Goal: Obtain resource: Download file/media

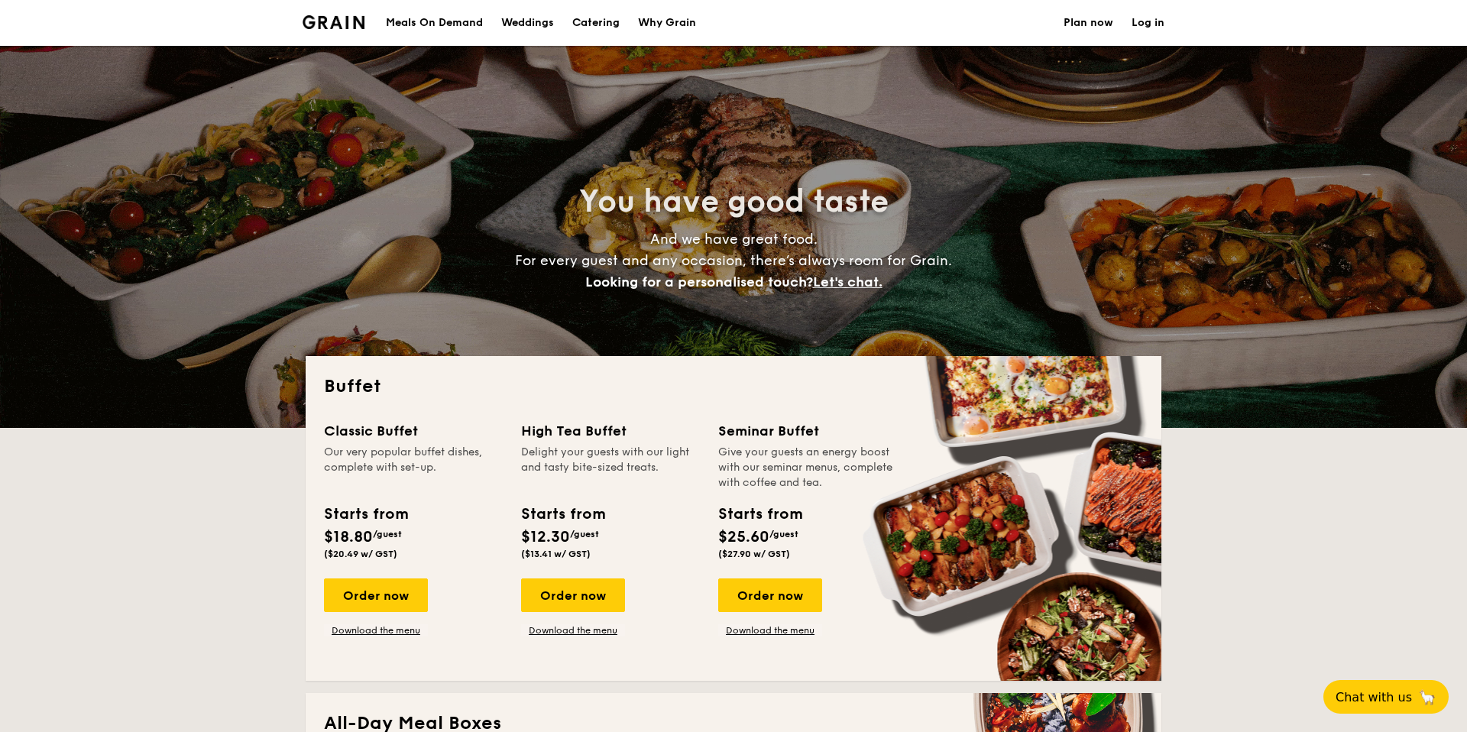
select select
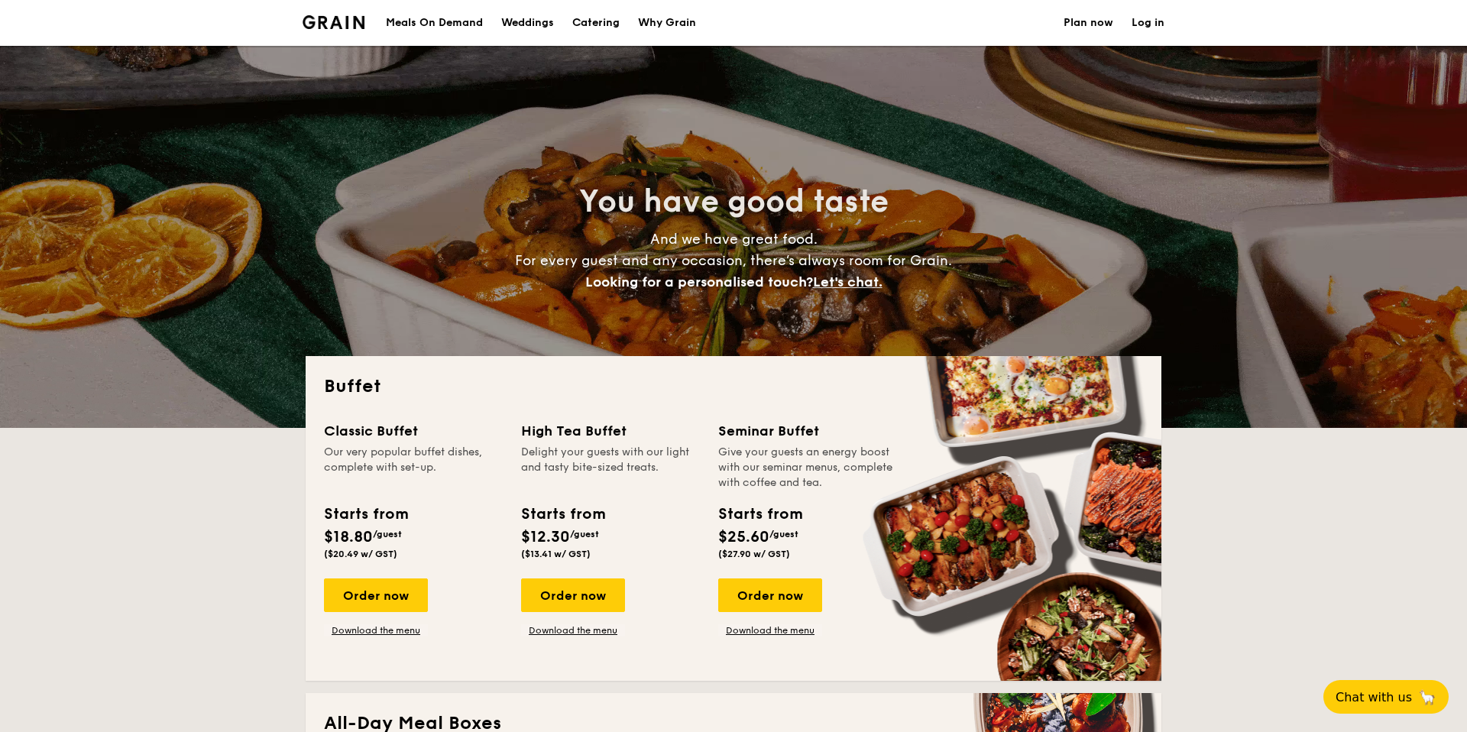
click at [1096, 197] on div "You have good taste And we have great food. For every guest and any occasion, t…" at bounding box center [734, 237] width 856 height 382
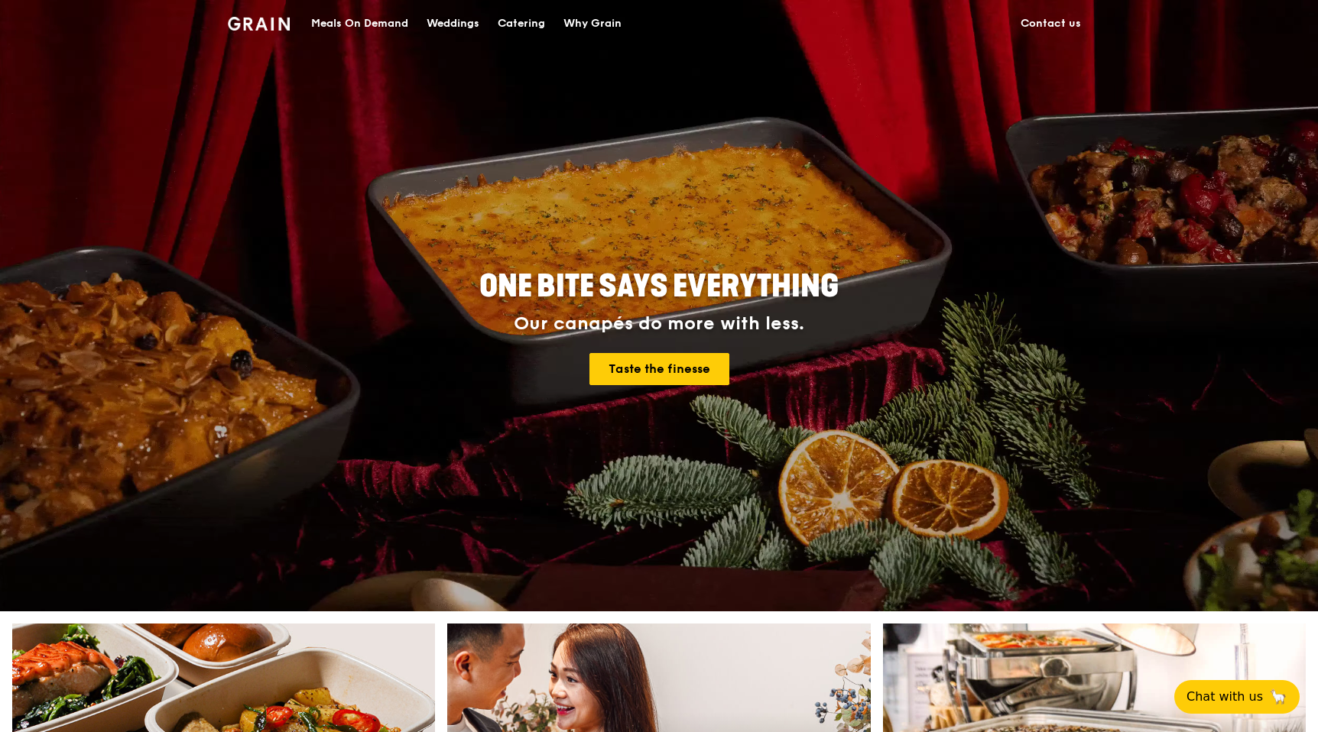
click at [517, 23] on div "Catering" at bounding box center [521, 24] width 47 height 46
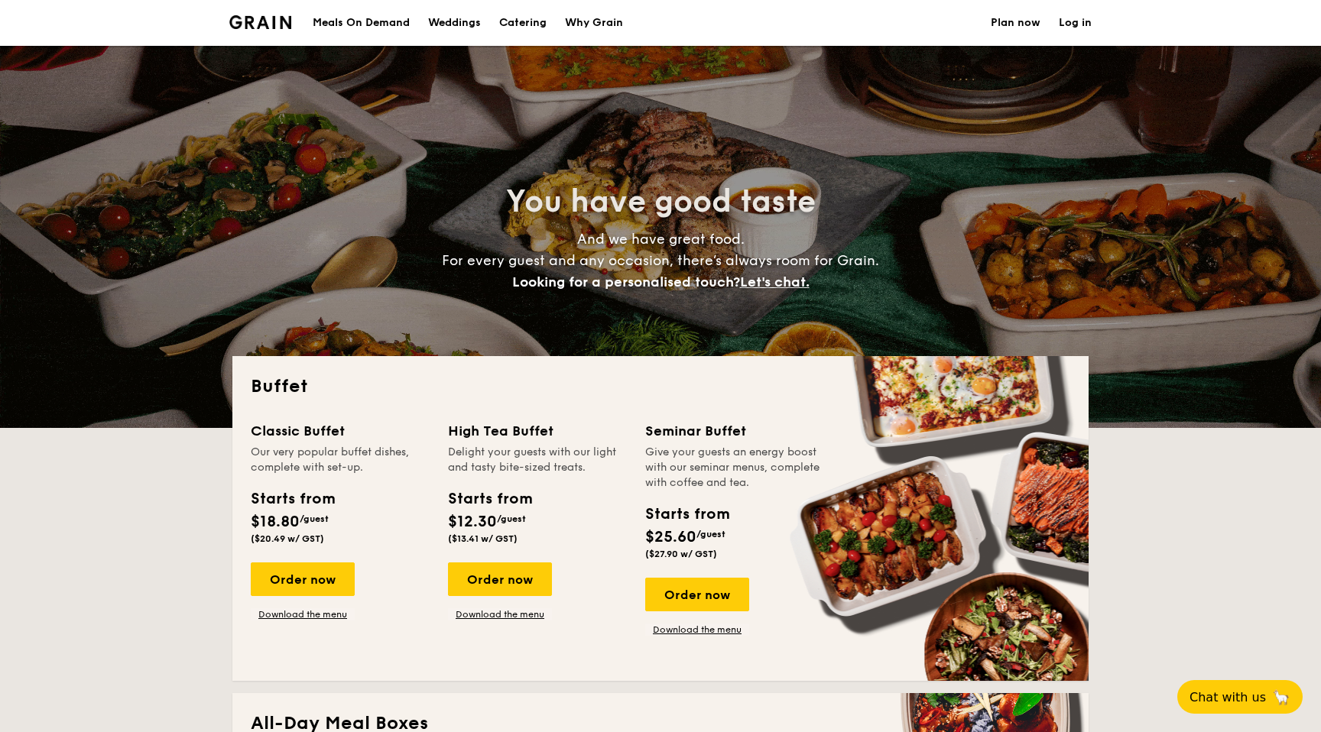
select select
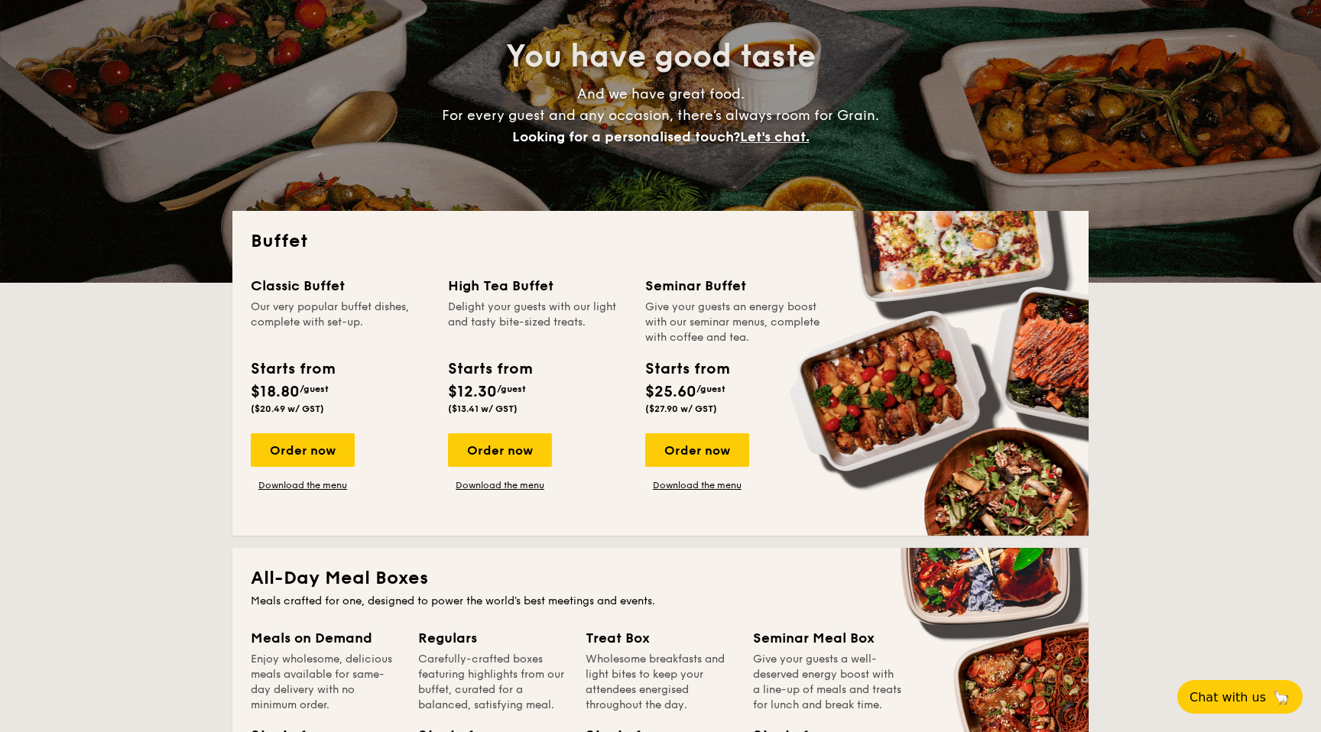
scroll to position [170, 0]
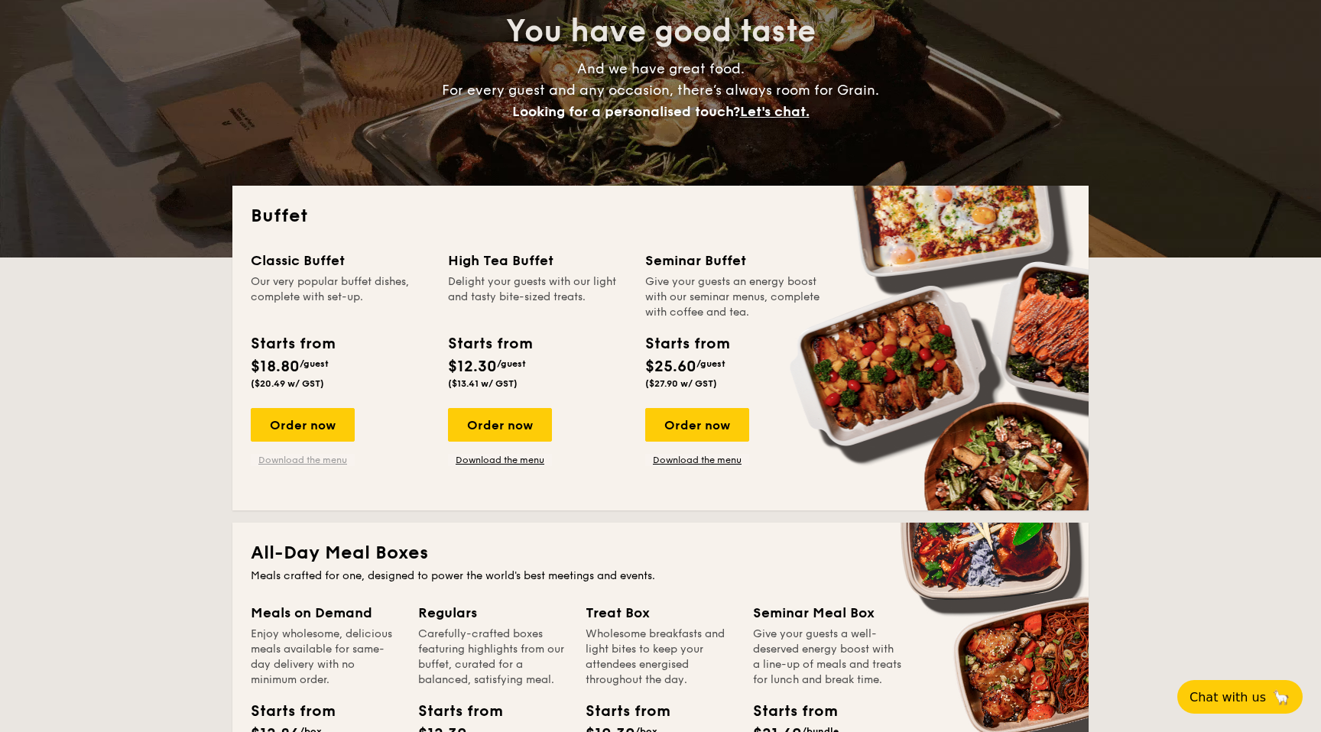
click at [327, 456] on link "Download the menu" at bounding box center [303, 460] width 104 height 12
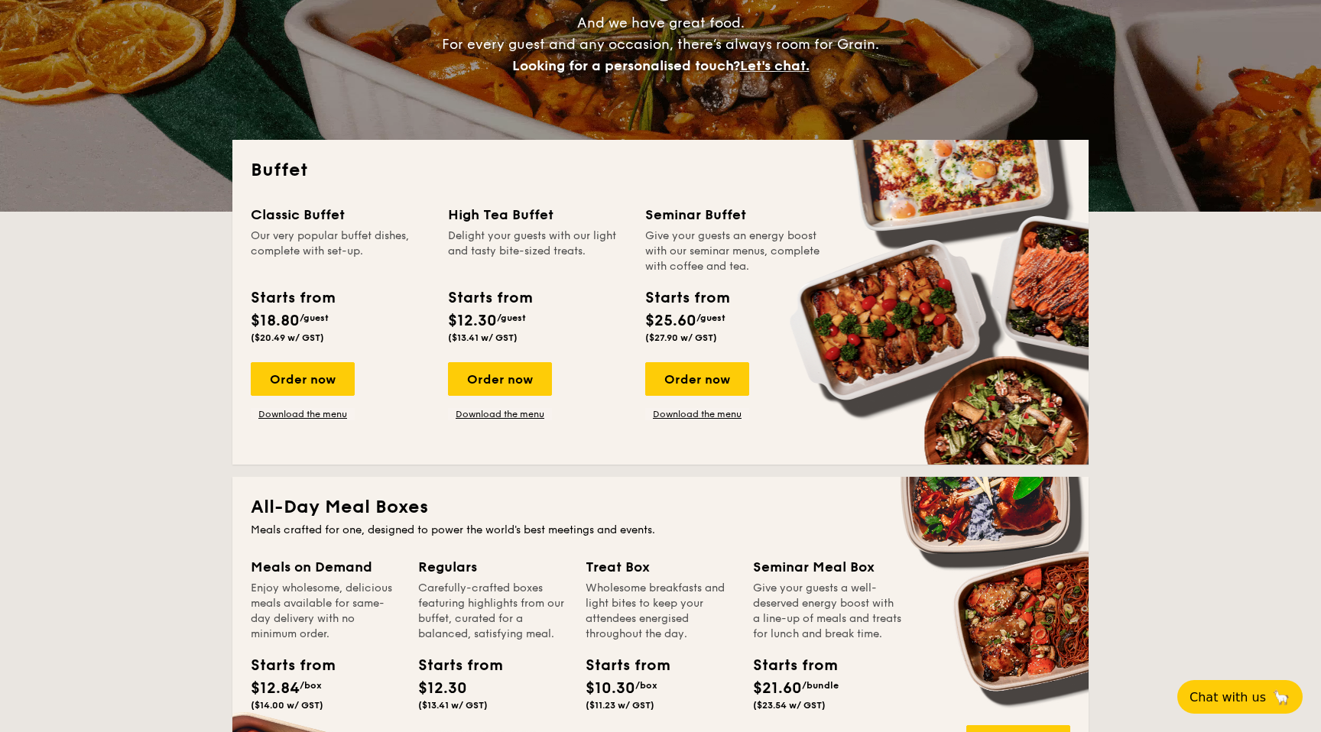
scroll to position [0, 0]
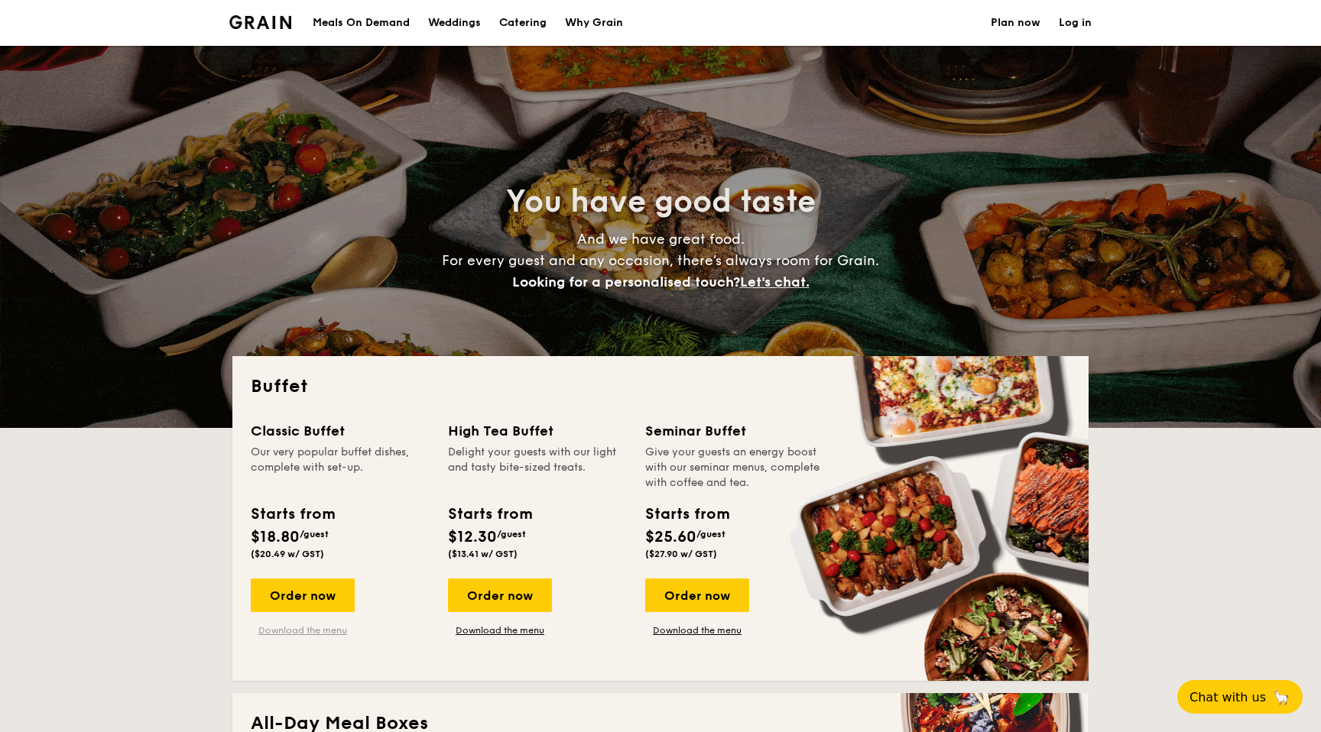
click at [292, 628] on link "Download the menu" at bounding box center [303, 630] width 104 height 12
drag, startPoint x: 385, startPoint y: 427, endPoint x: 248, endPoint y: 430, distance: 136.8
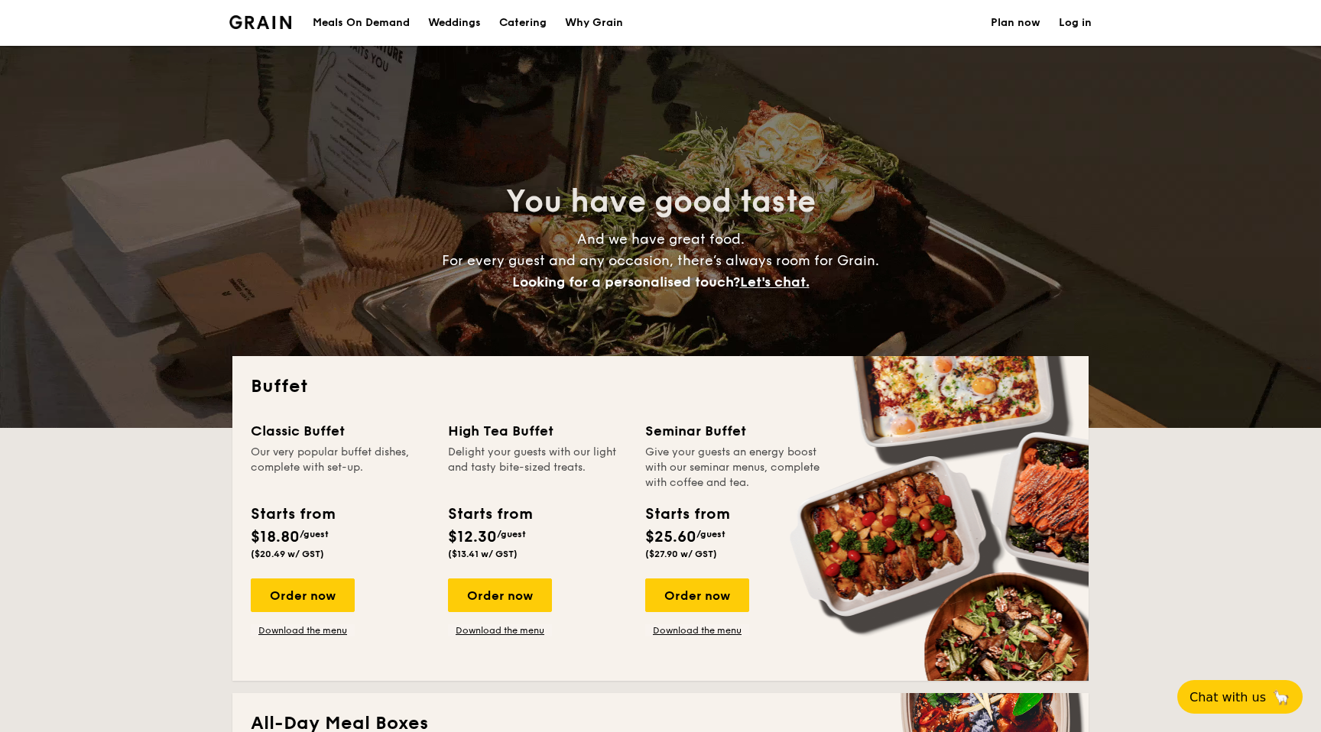
click at [248, 430] on div "Buffet Classic Buffet Our very popular buffet dishes, complete with set-up. Sta…" at bounding box center [660, 518] width 856 height 325
copy div "Classic Buffet"
click at [361, 470] on div "Our very popular buffet dishes, complete with set-up." at bounding box center [340, 468] width 179 height 46
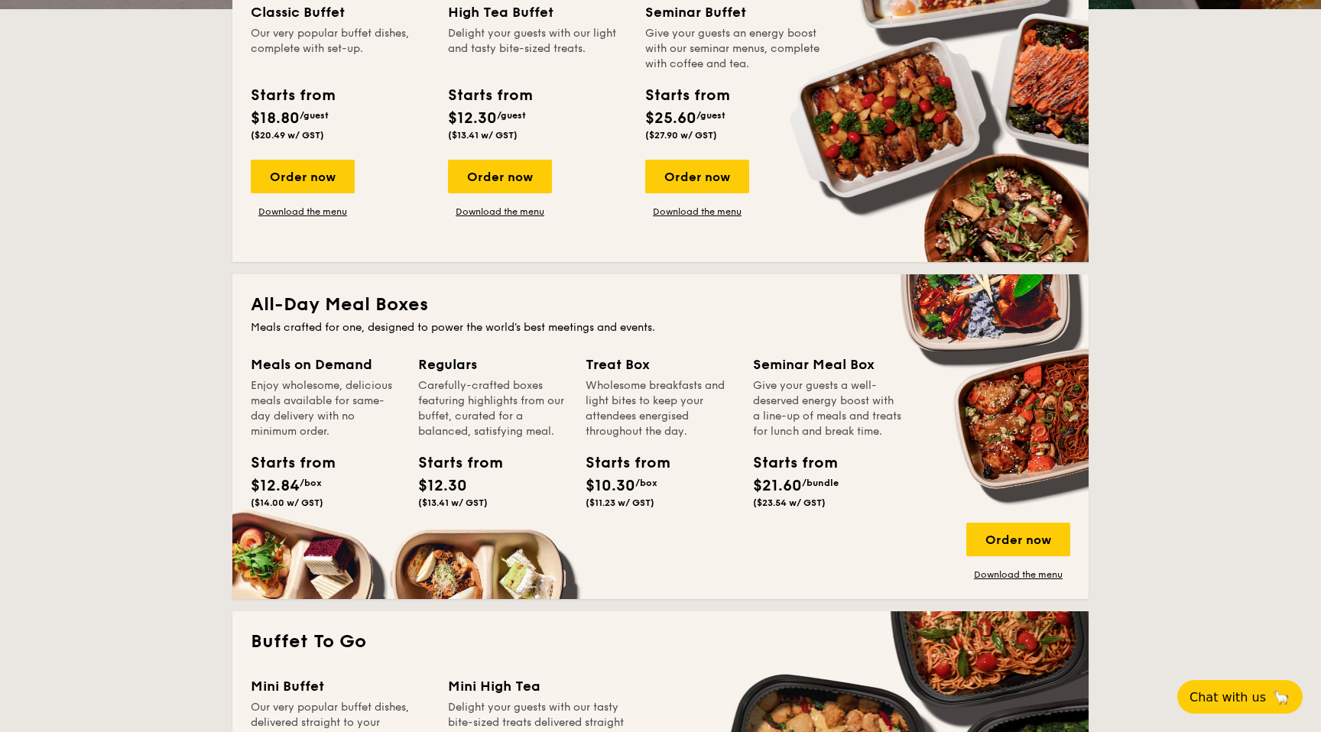
scroll to position [427, 0]
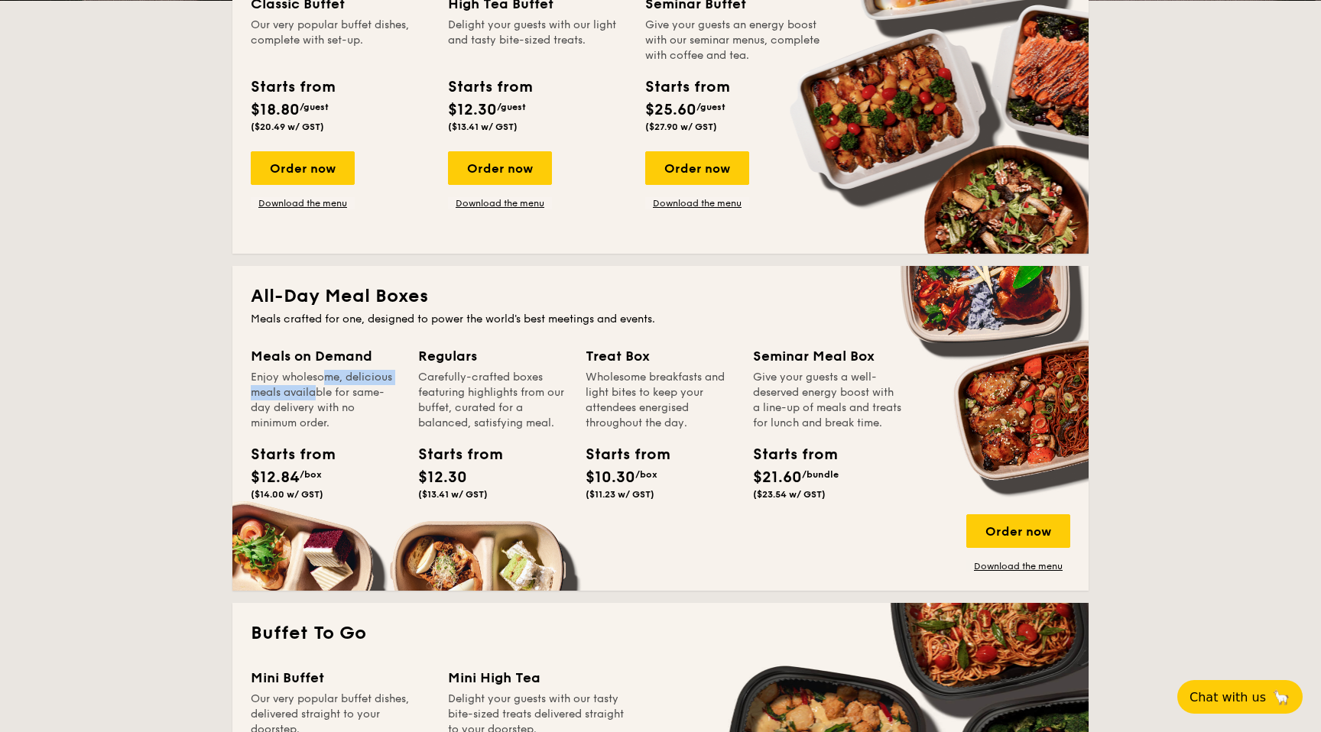
drag, startPoint x: 283, startPoint y: 379, endPoint x: 280, endPoint y: 398, distance: 19.2
click at [280, 398] on div "Enjoy wholesome, delicious meals available for same-day delivery with no minimu…" at bounding box center [325, 400] width 149 height 61
copy div "wholesome, delicious meals"
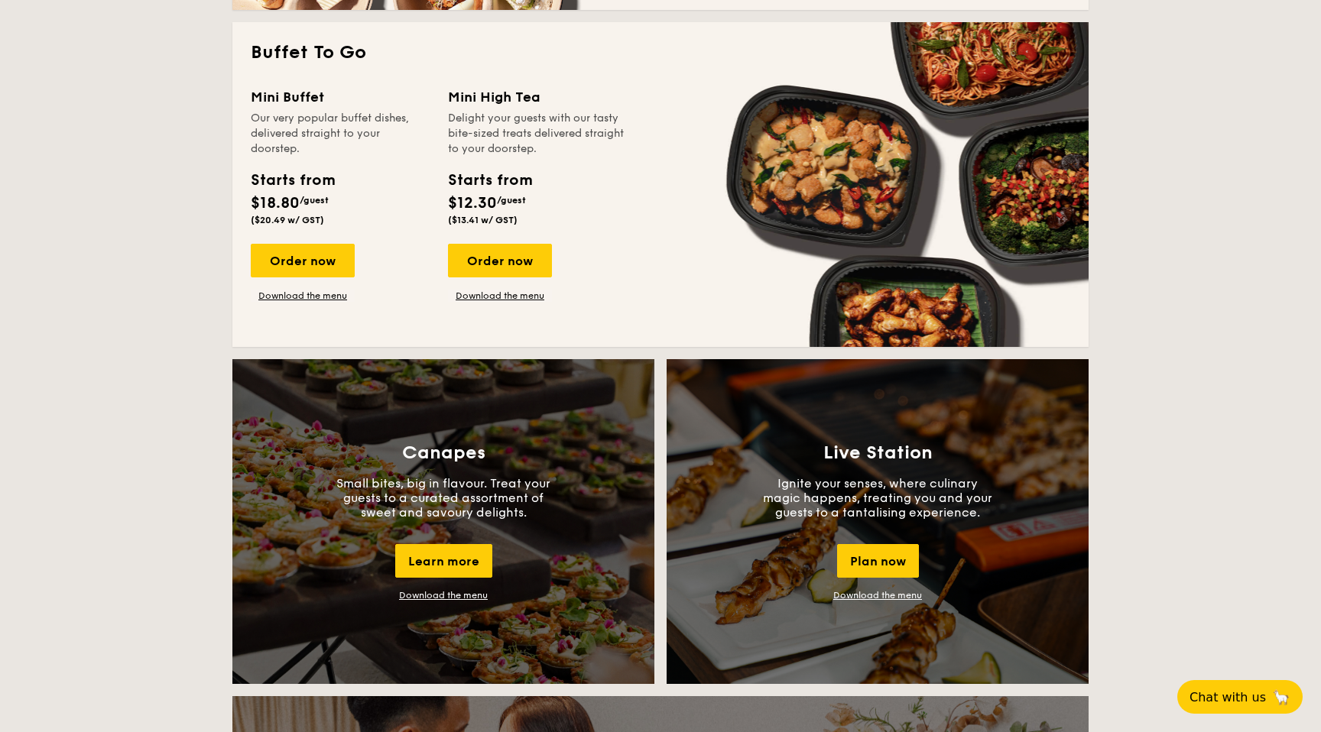
scroll to position [1009, 0]
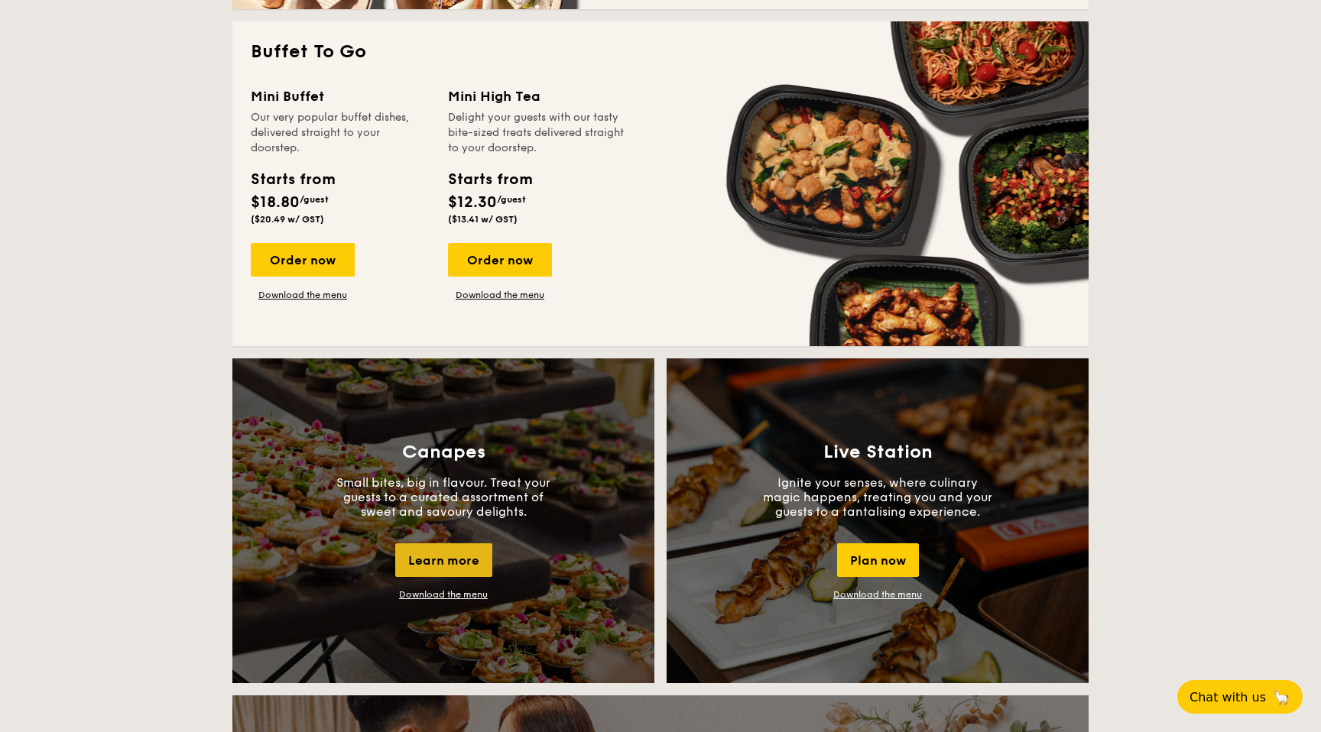
click at [464, 554] on div "Learn more" at bounding box center [443, 560] width 97 height 34
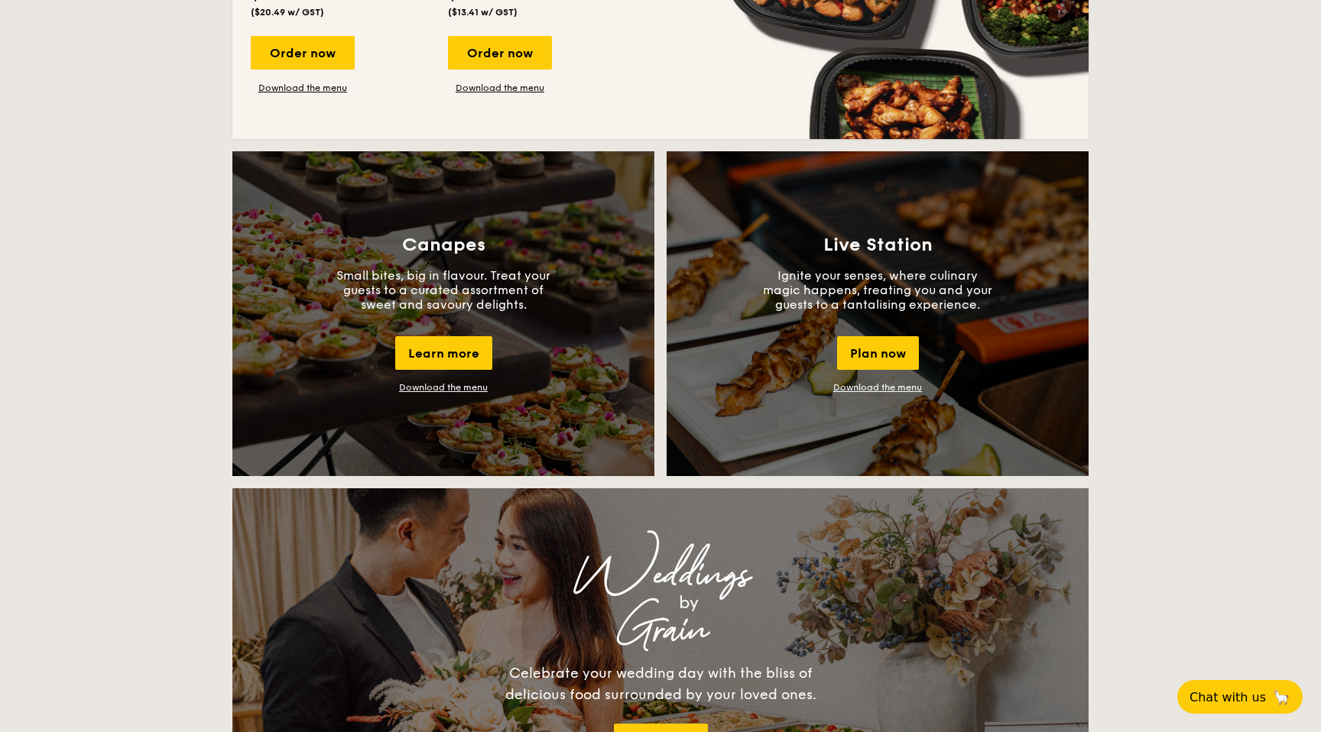
scroll to position [1222, 0]
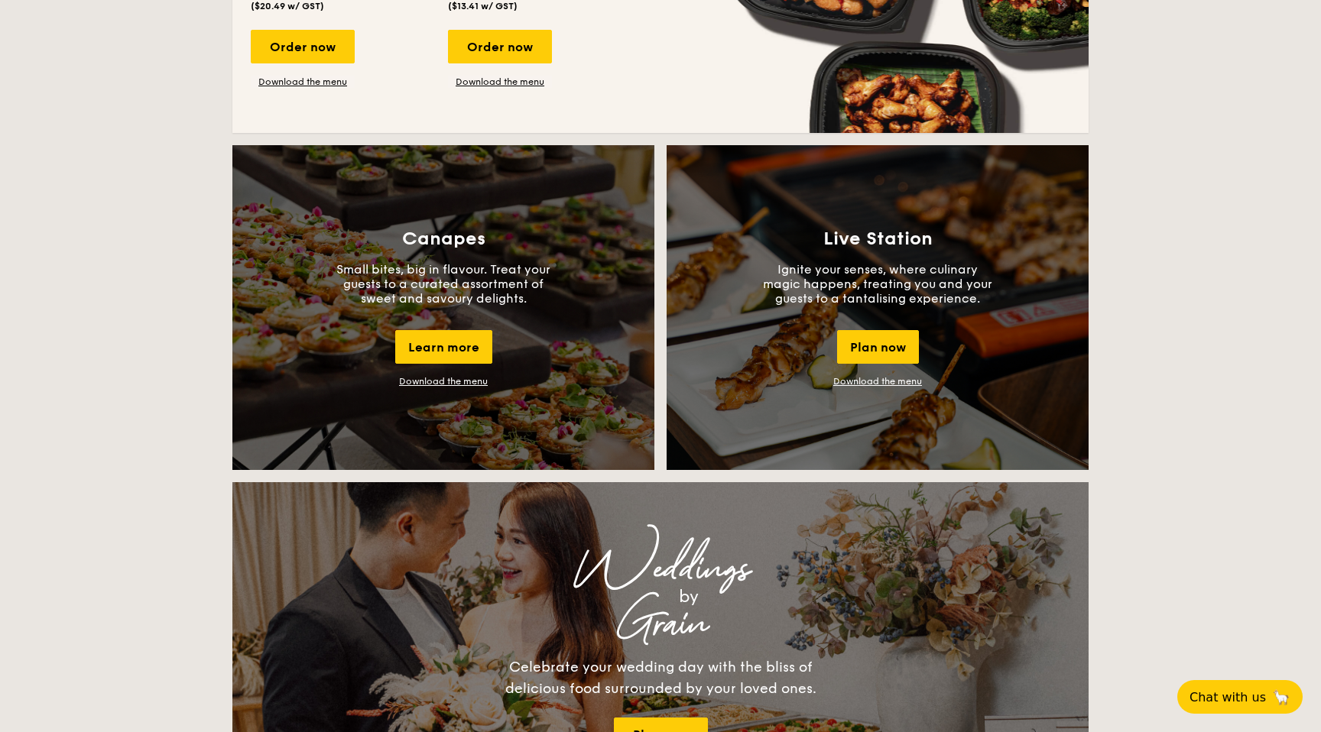
click at [456, 381] on link "Download the menu" at bounding box center [443, 381] width 89 height 11
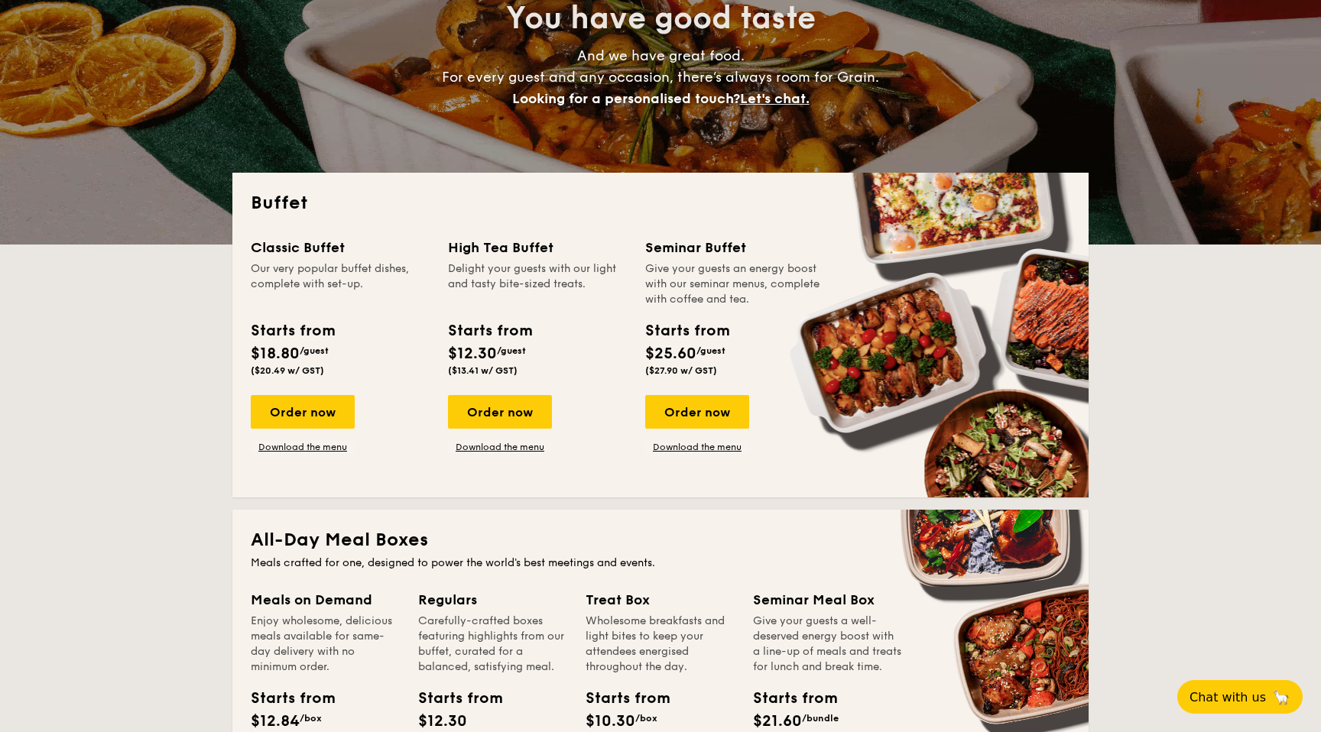
scroll to position [0, 0]
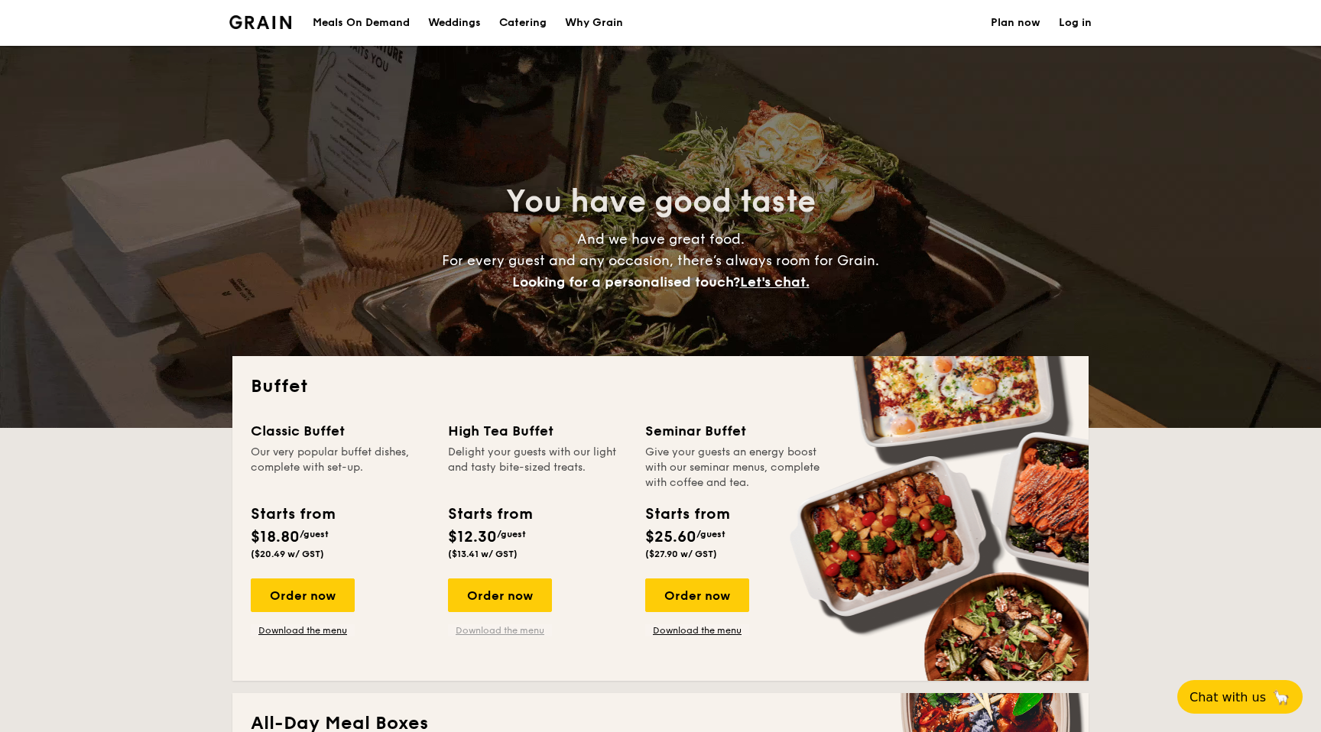
click at [533, 631] on link "Download the menu" at bounding box center [500, 630] width 104 height 12
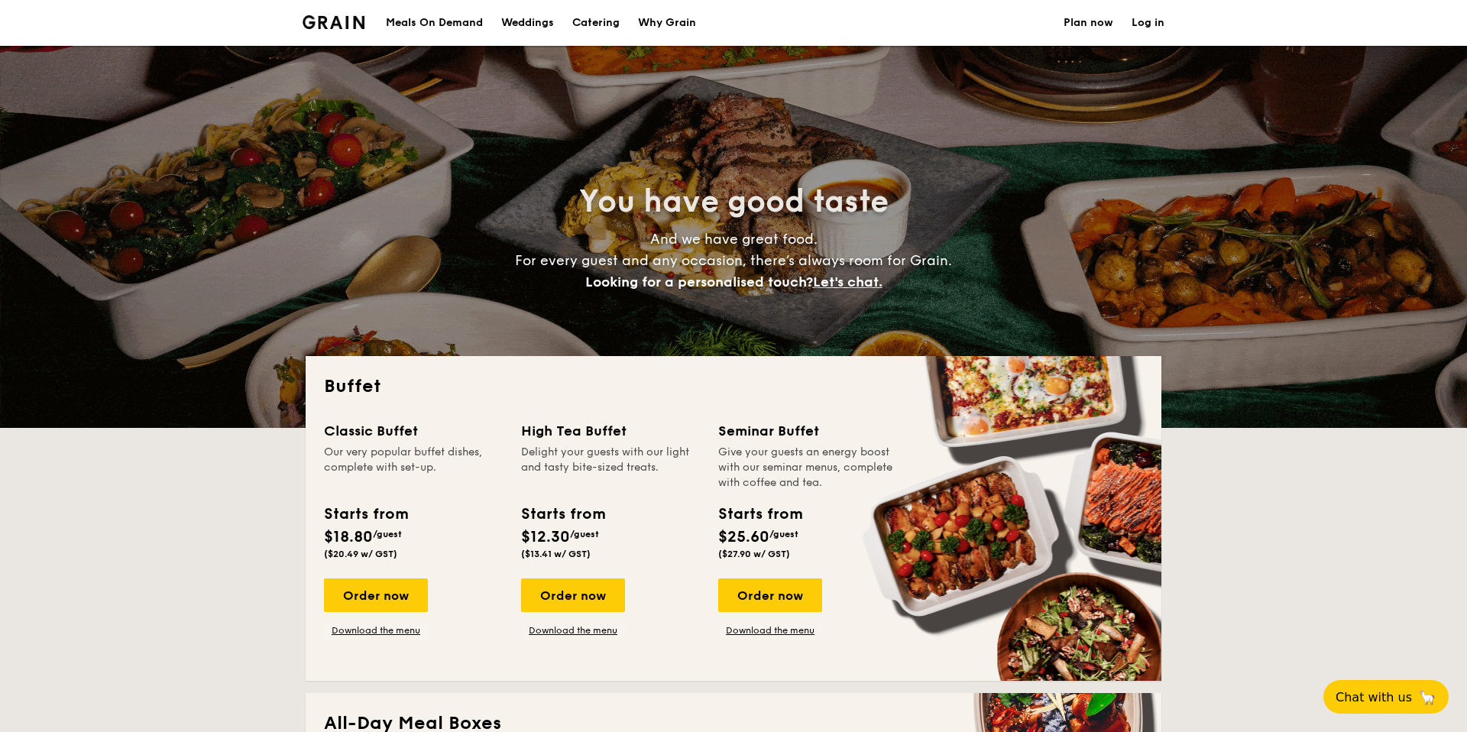
select select
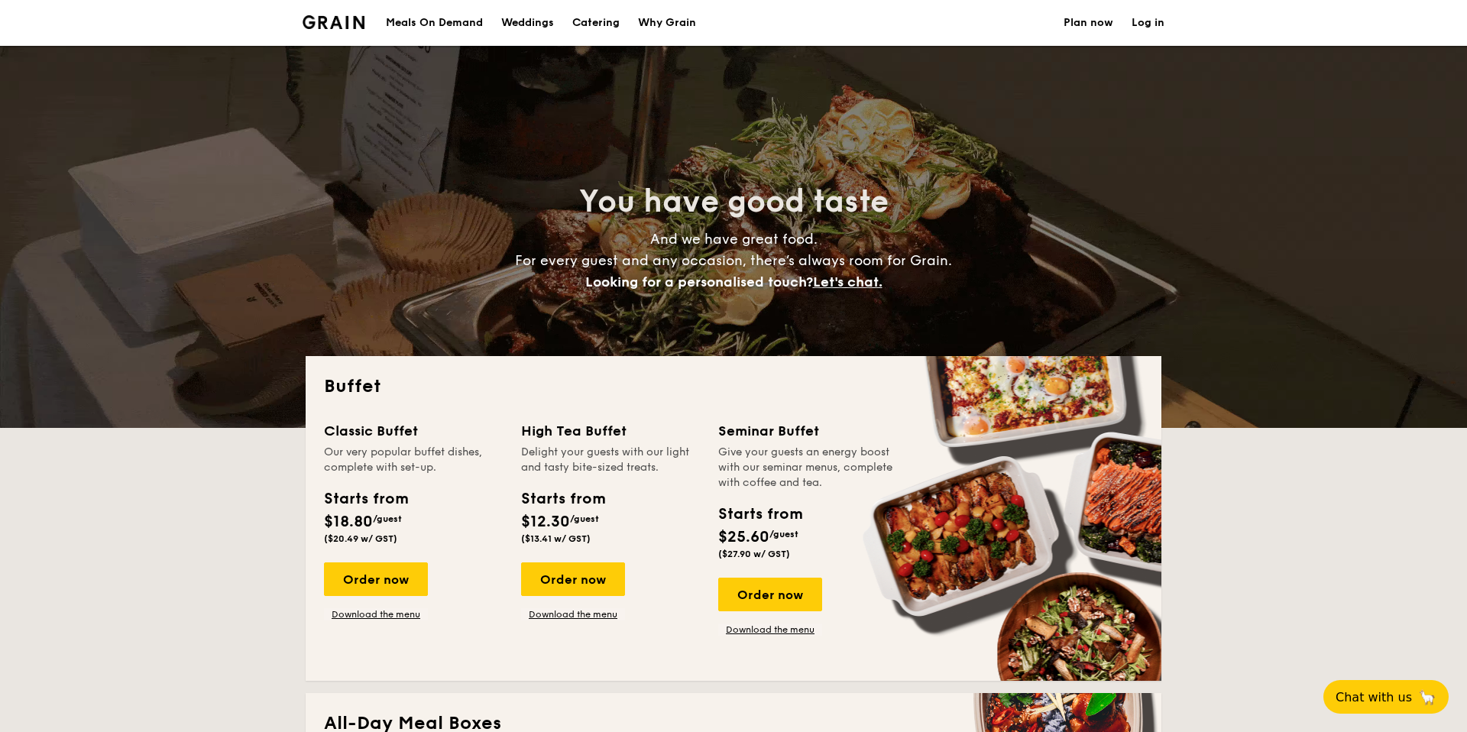
select select
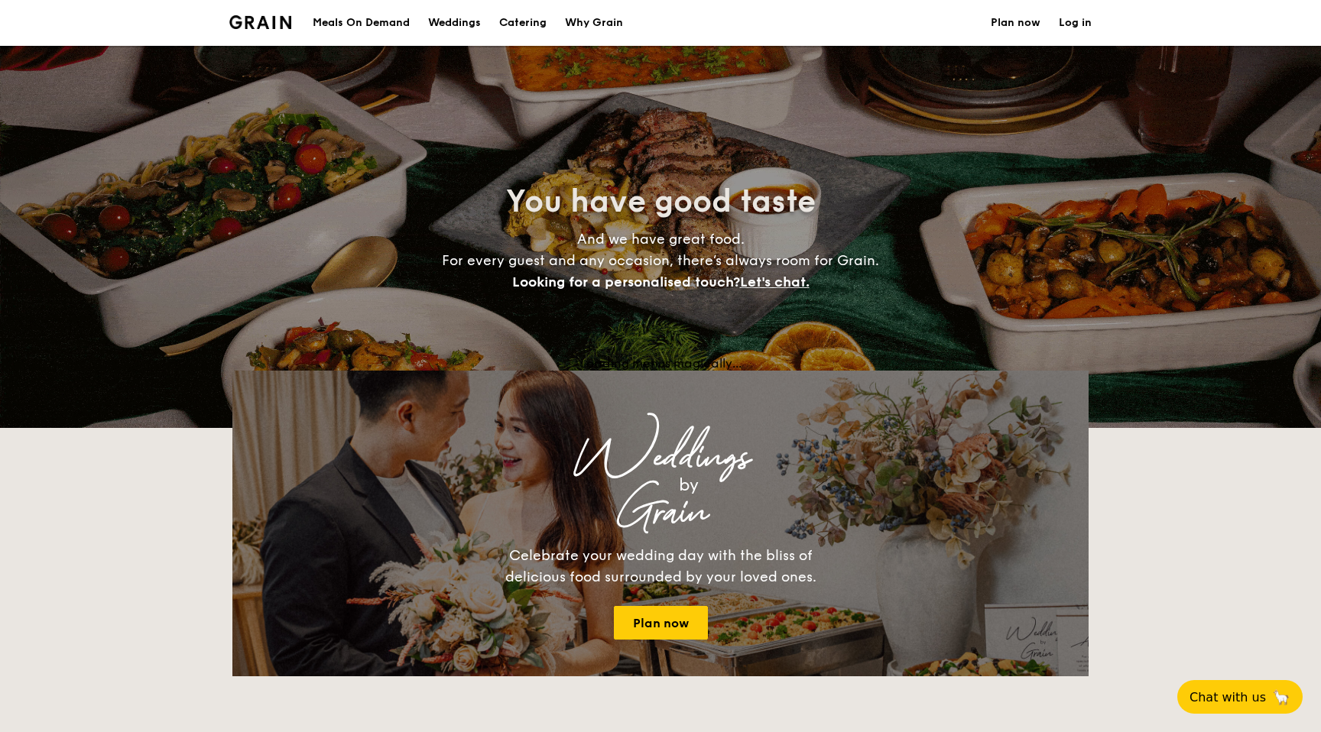
select select
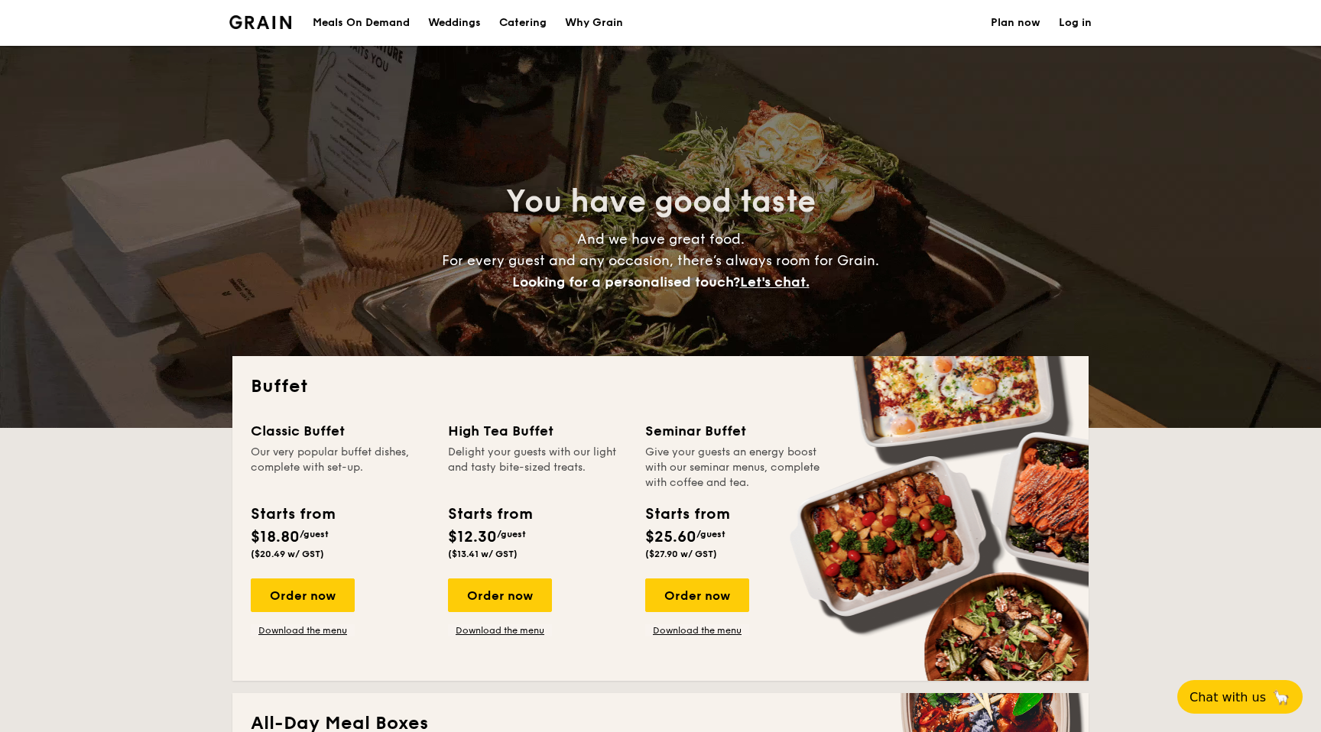
click at [530, 31] on h1 "Catering" at bounding box center [522, 23] width 47 height 46
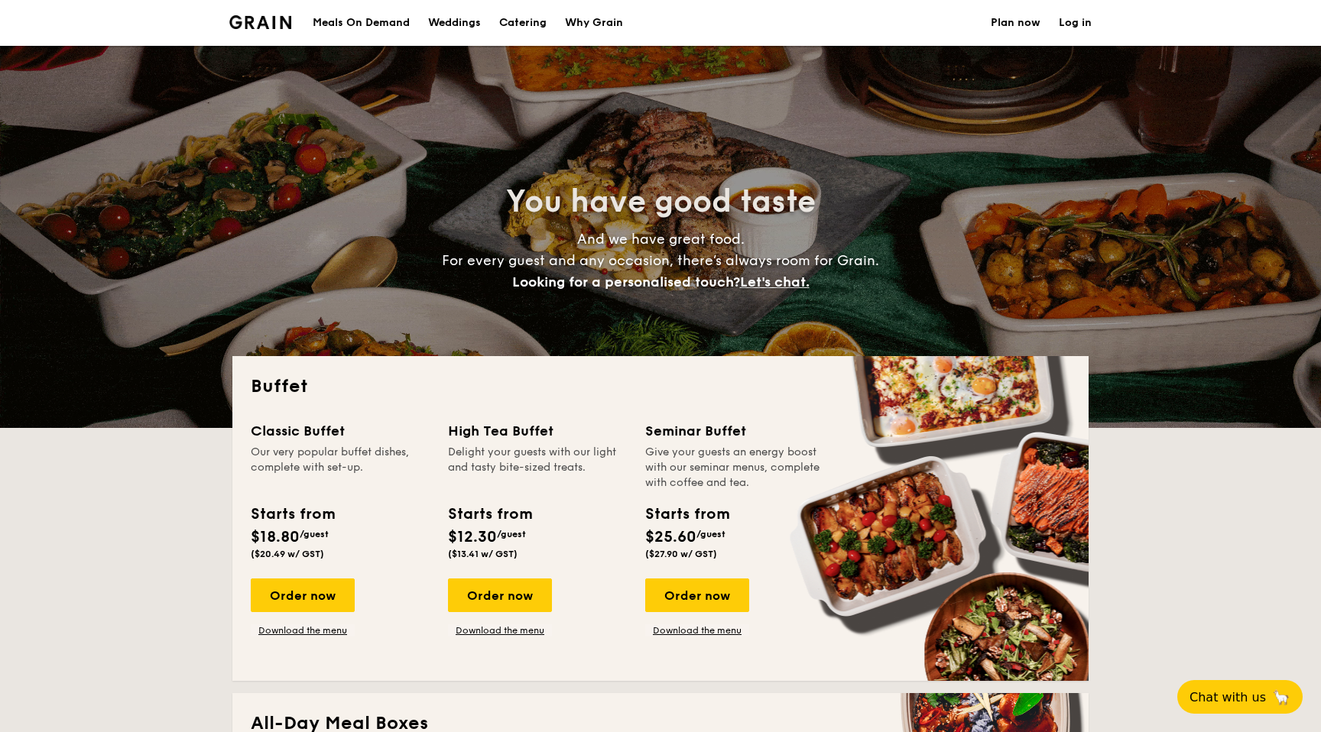
click at [530, 23] on h1 "Catering" at bounding box center [522, 23] width 47 height 46
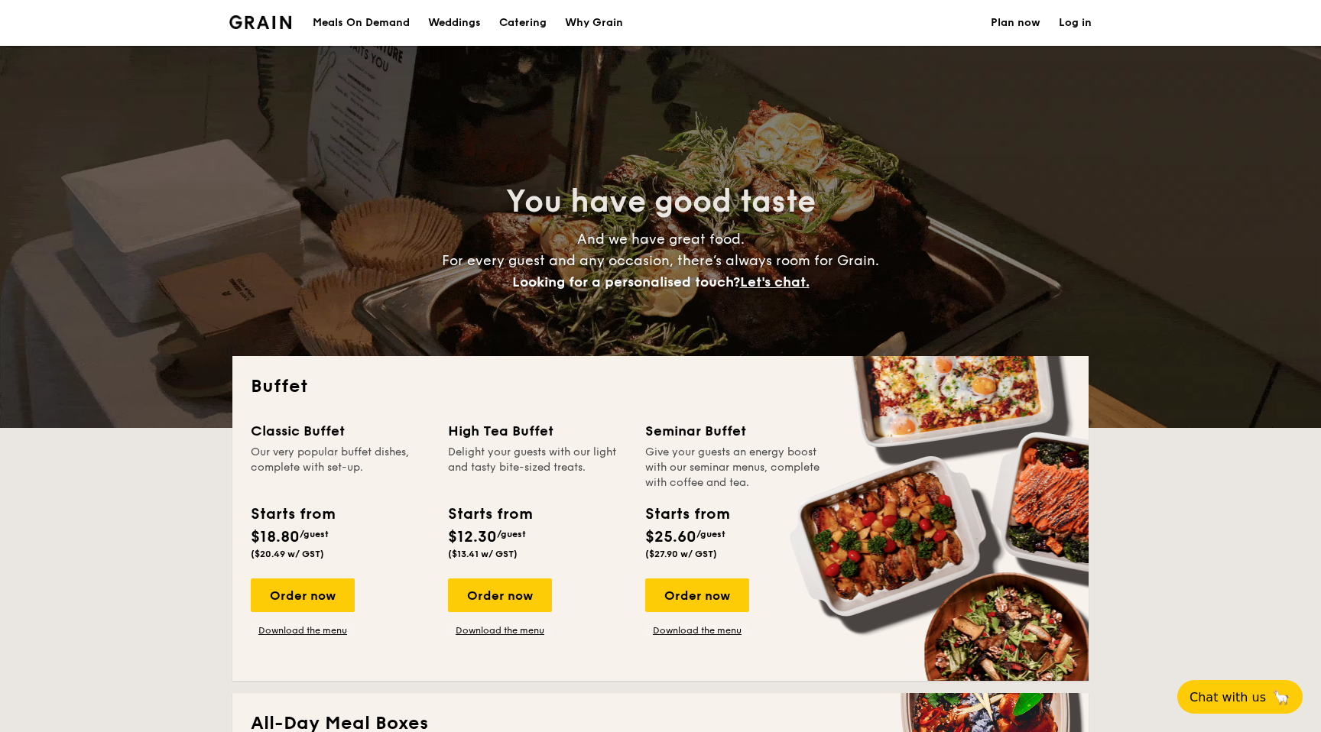
click at [532, 15] on h1 "Catering" at bounding box center [522, 23] width 47 height 46
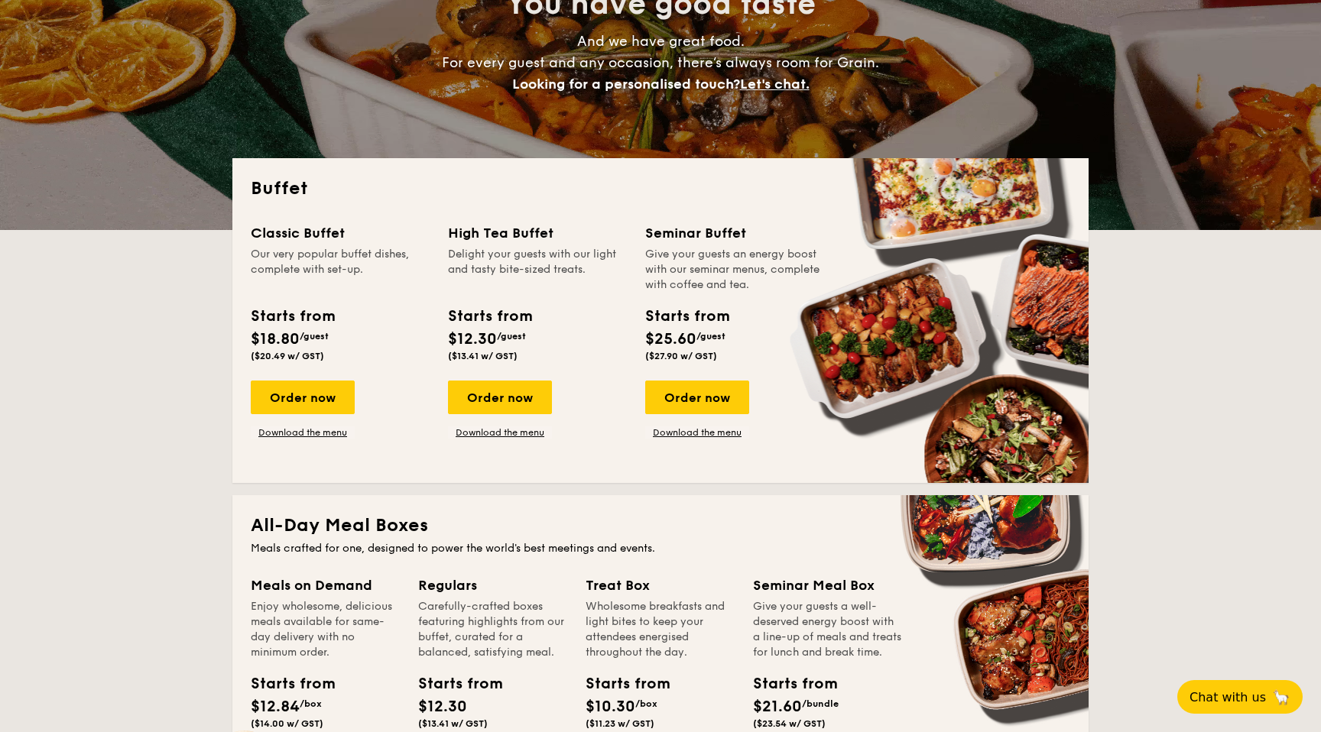
scroll to position [185, 0]
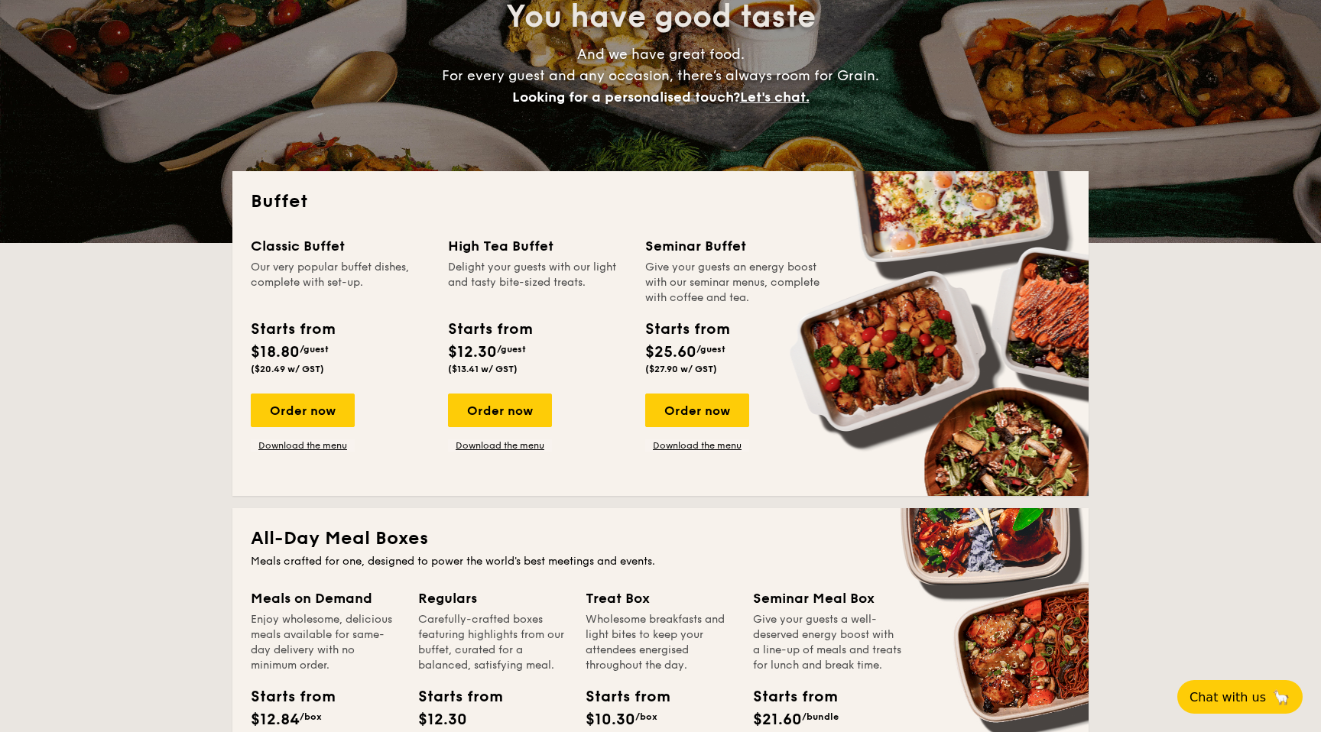
click at [496, 435] on div "Order now Download the menu" at bounding box center [500, 423] width 104 height 58
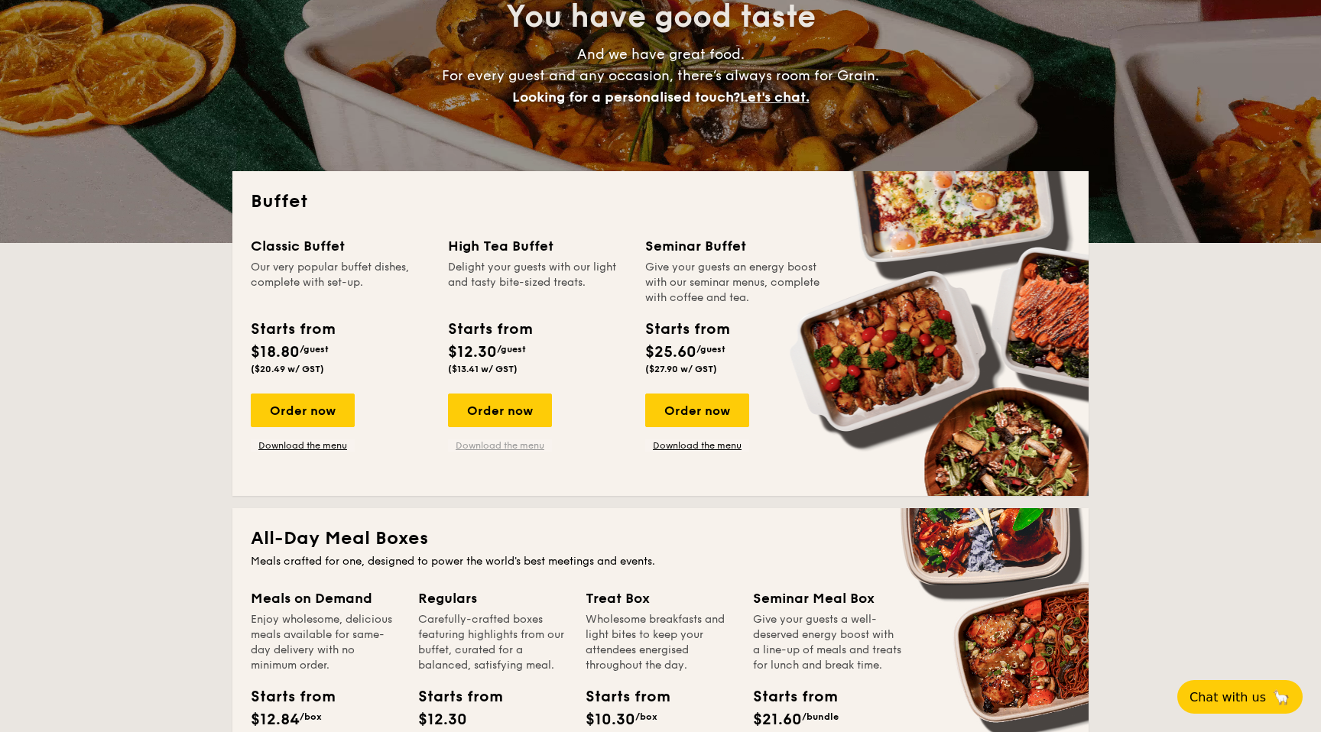
click at [496, 445] on link "Download the menu" at bounding box center [500, 445] width 104 height 12
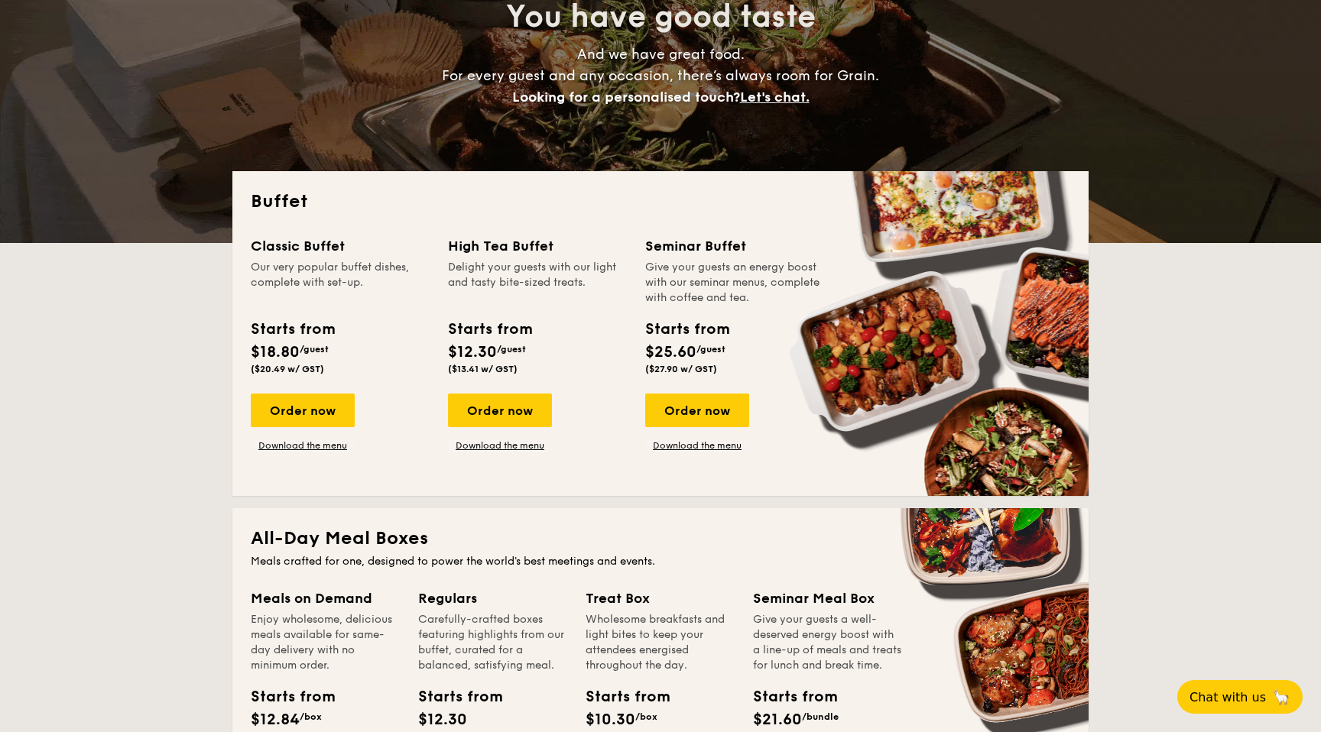
click at [614, 331] on div "Starts from $12.30 /guest ($13.41 w/ GST)" at bounding box center [537, 349] width 191 height 63
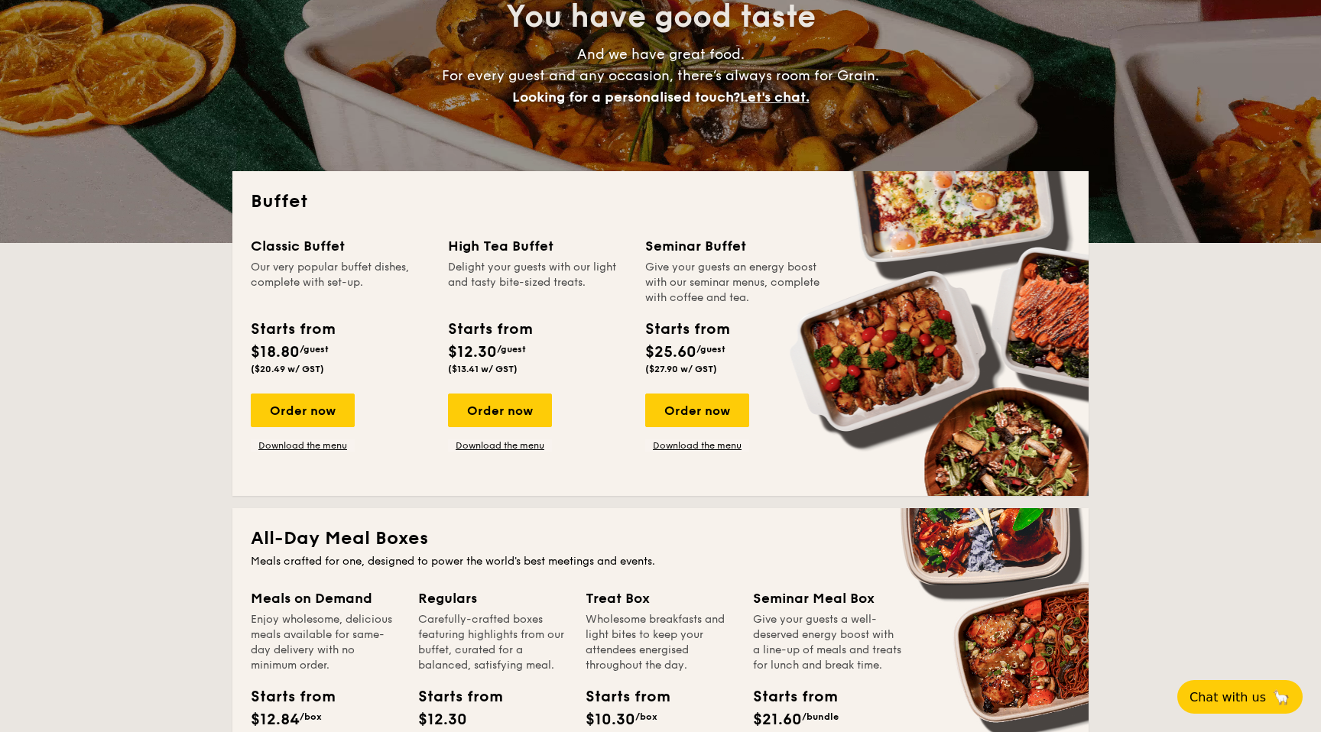
drag, startPoint x: 593, startPoint y: 266, endPoint x: 593, endPoint y: 284, distance: 18.3
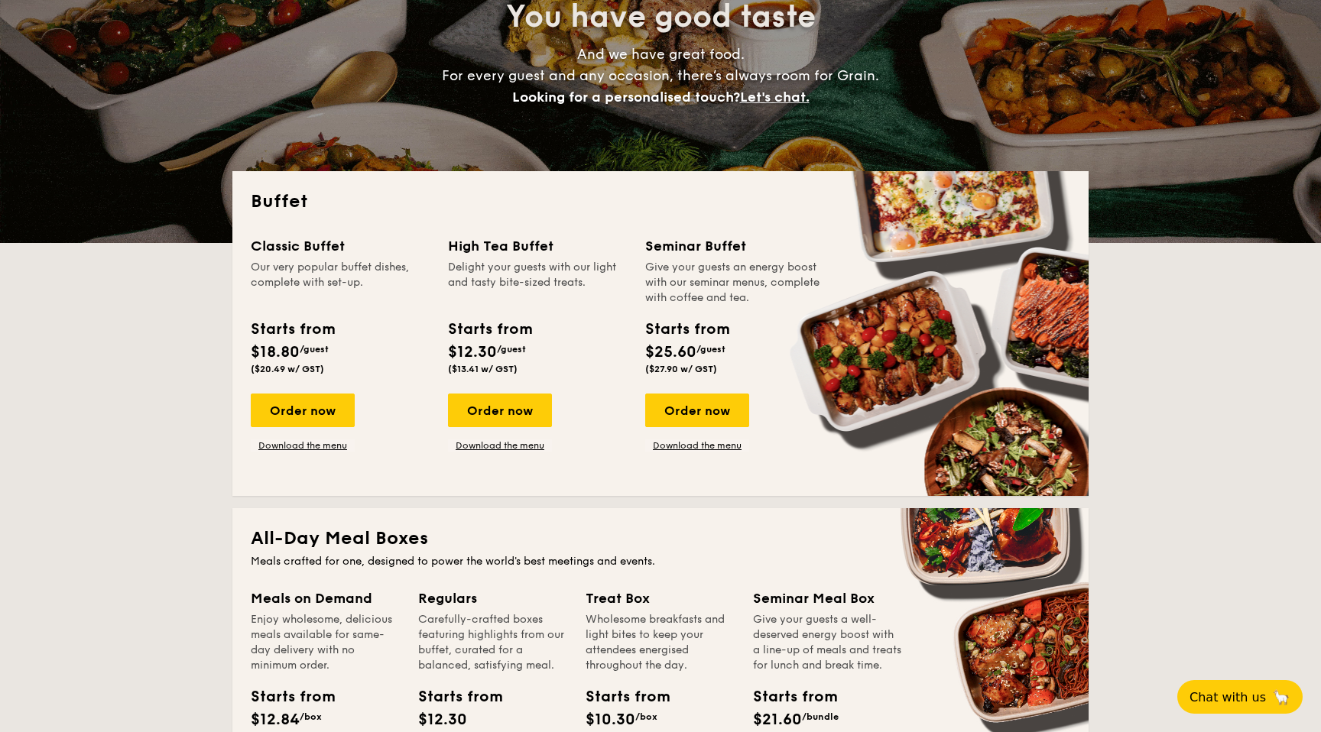
click at [593, 284] on div "Delight your guests with our light and tasty bite-sized treats." at bounding box center [537, 283] width 179 height 46
copy div "light and tasty bite-sized treats."
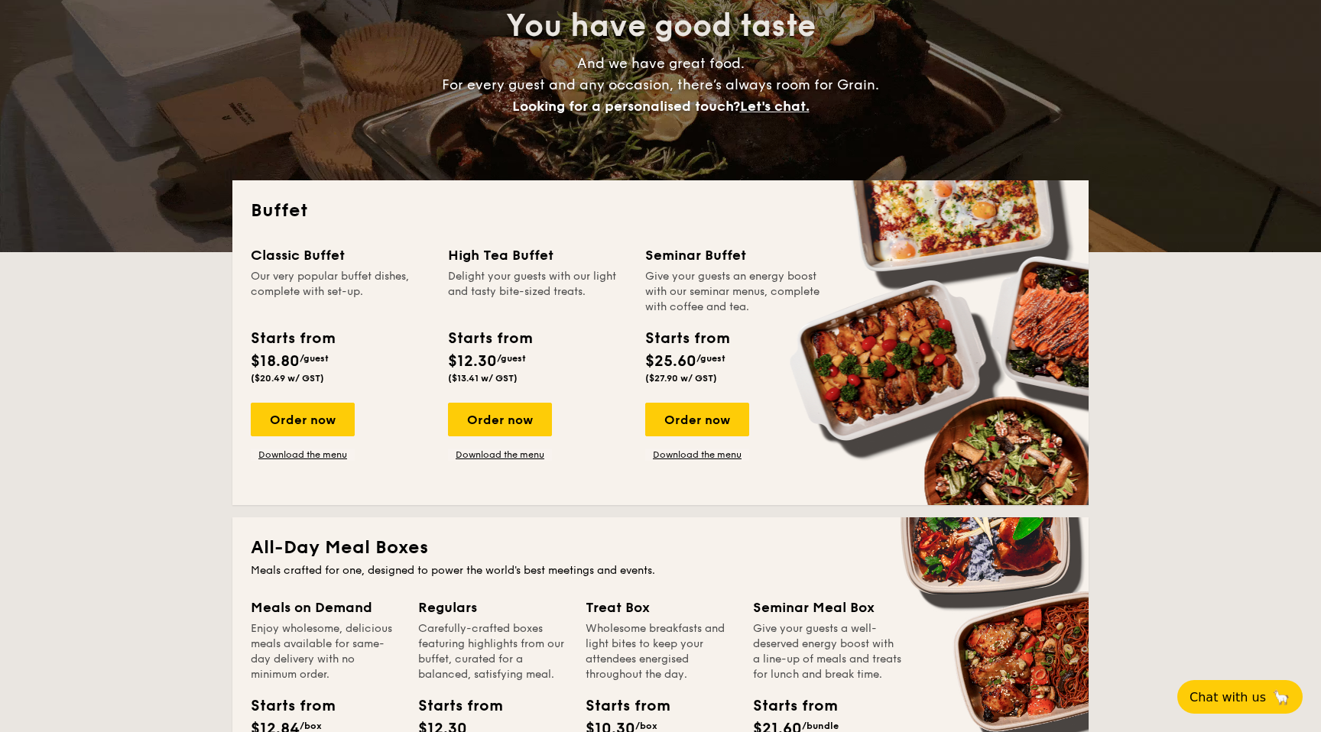
scroll to position [186, 0]
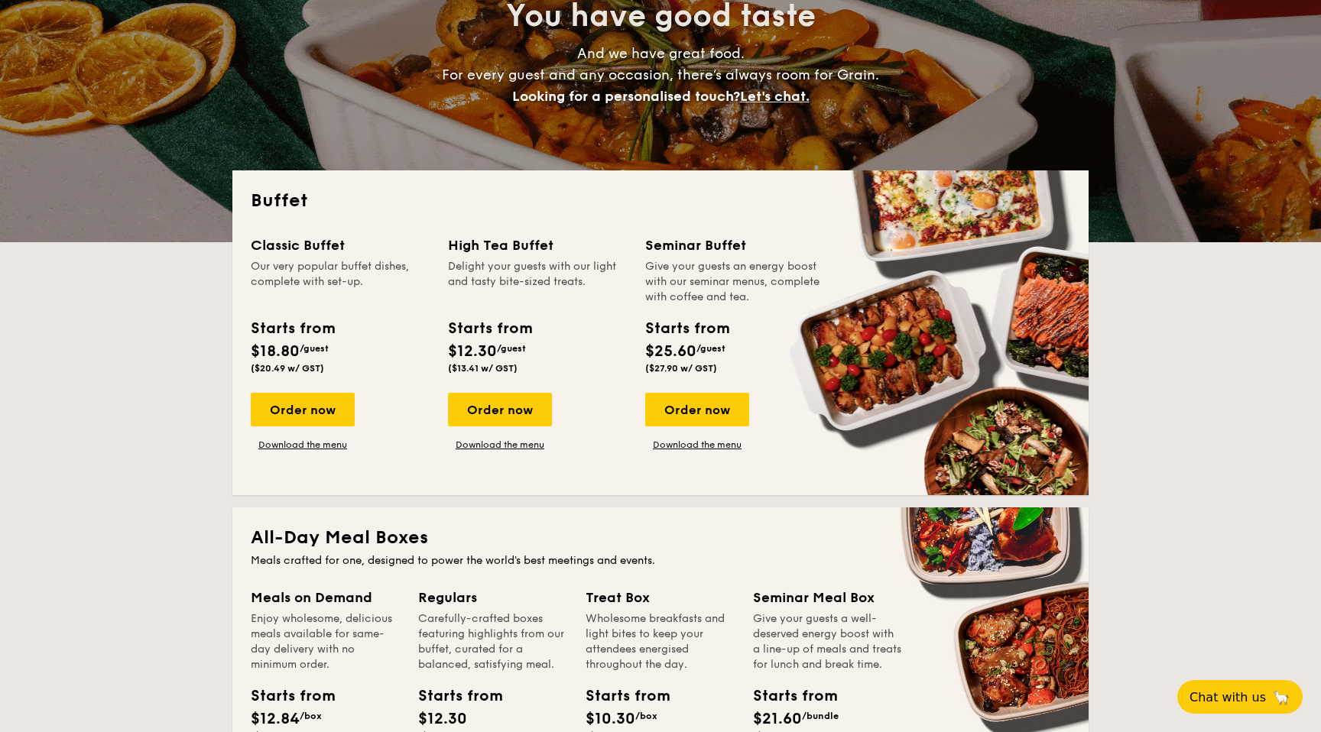
click at [713, 305] on div "Seminar Buffet Give your guests an energy boost with our seminar menus, complet…" at bounding box center [734, 308] width 179 height 146
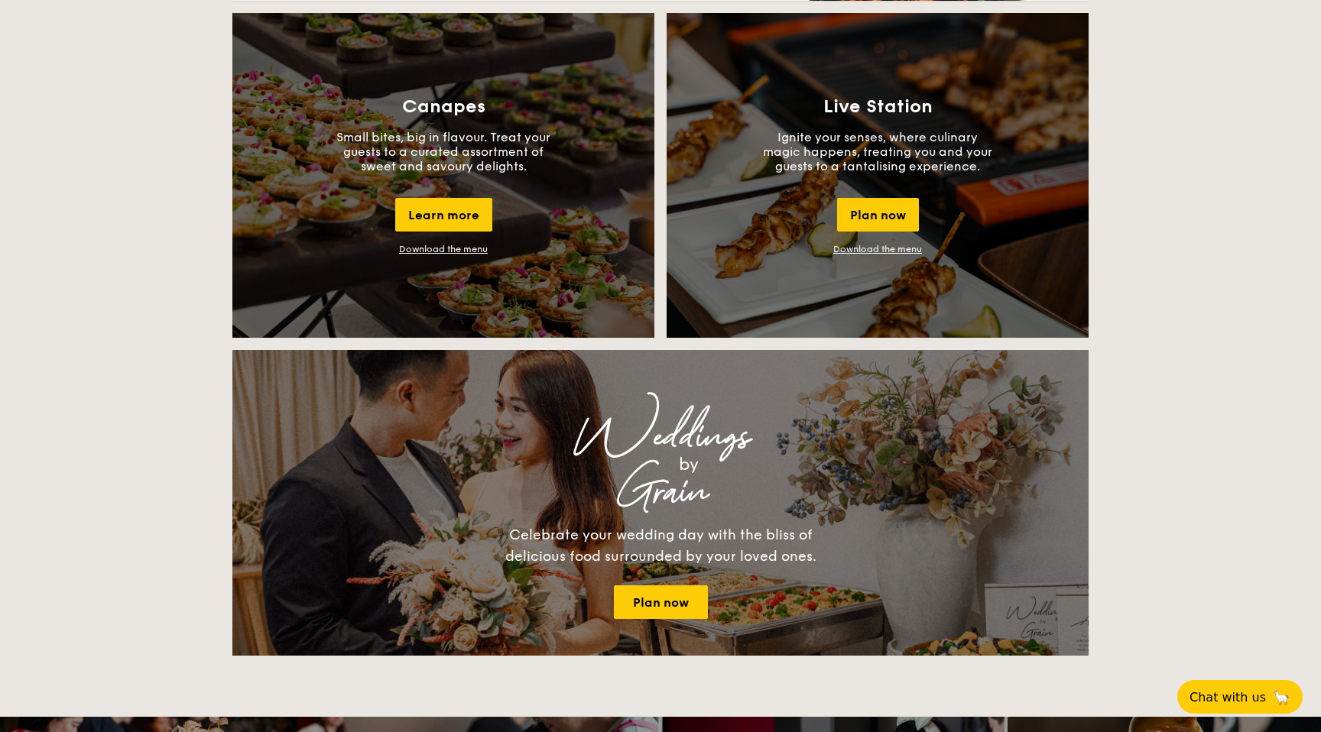
scroll to position [1342, 0]
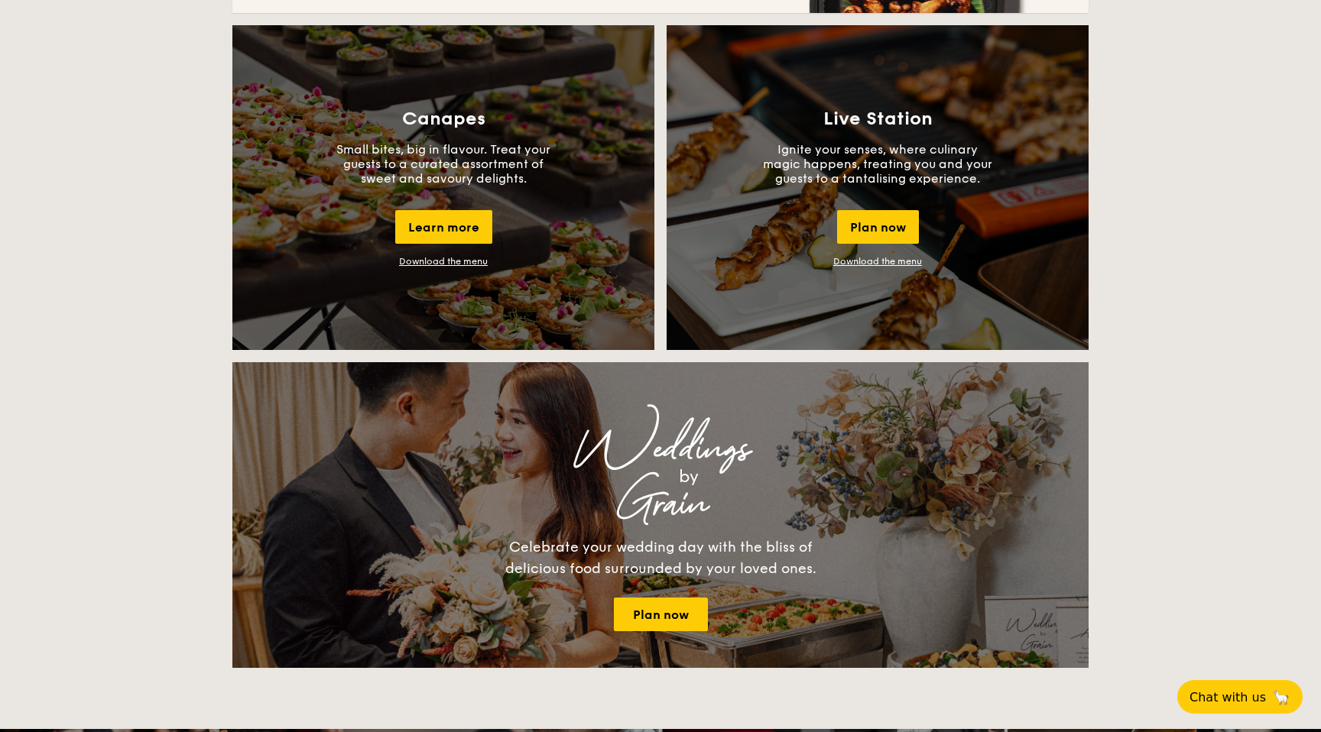
click at [913, 264] on link "Download the menu" at bounding box center [877, 261] width 89 height 11
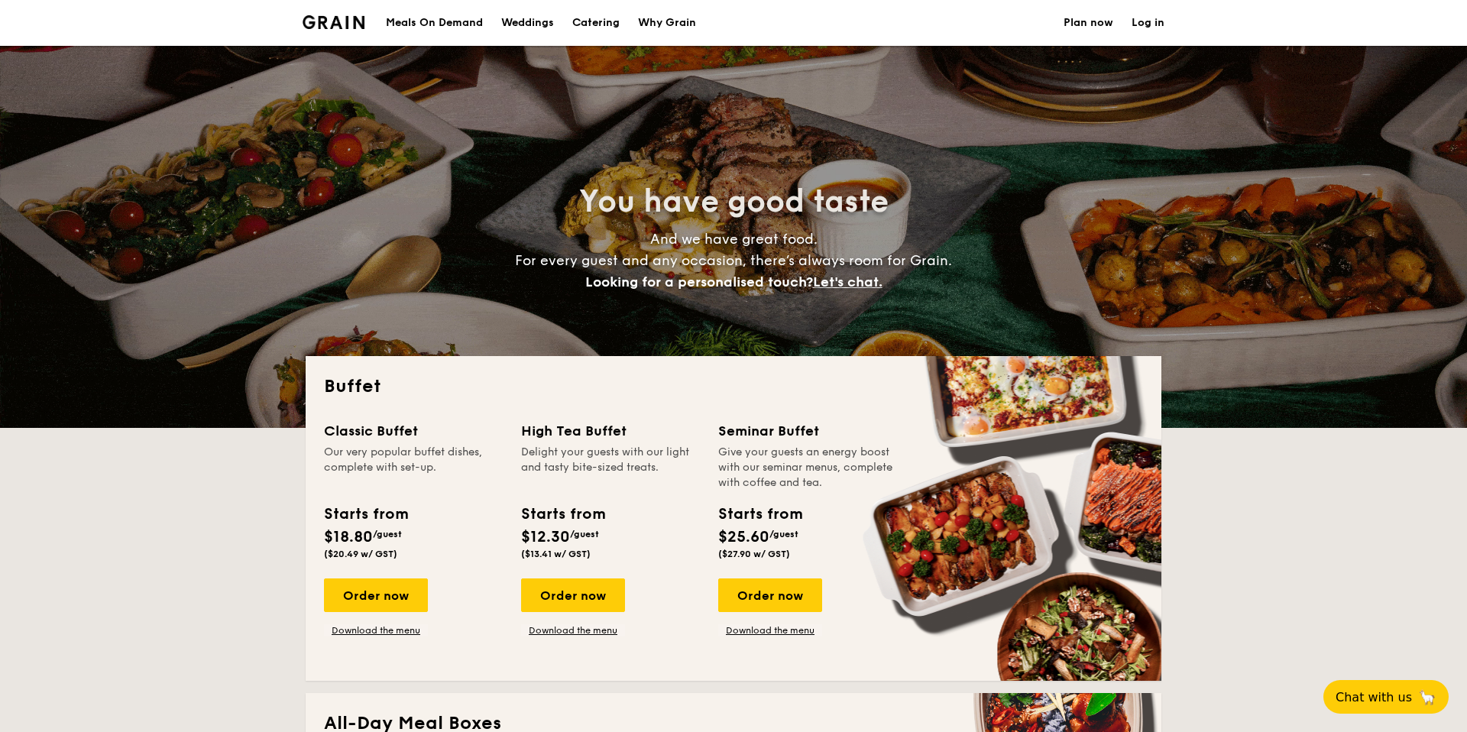
select select
